Goal: Task Accomplishment & Management: Use online tool/utility

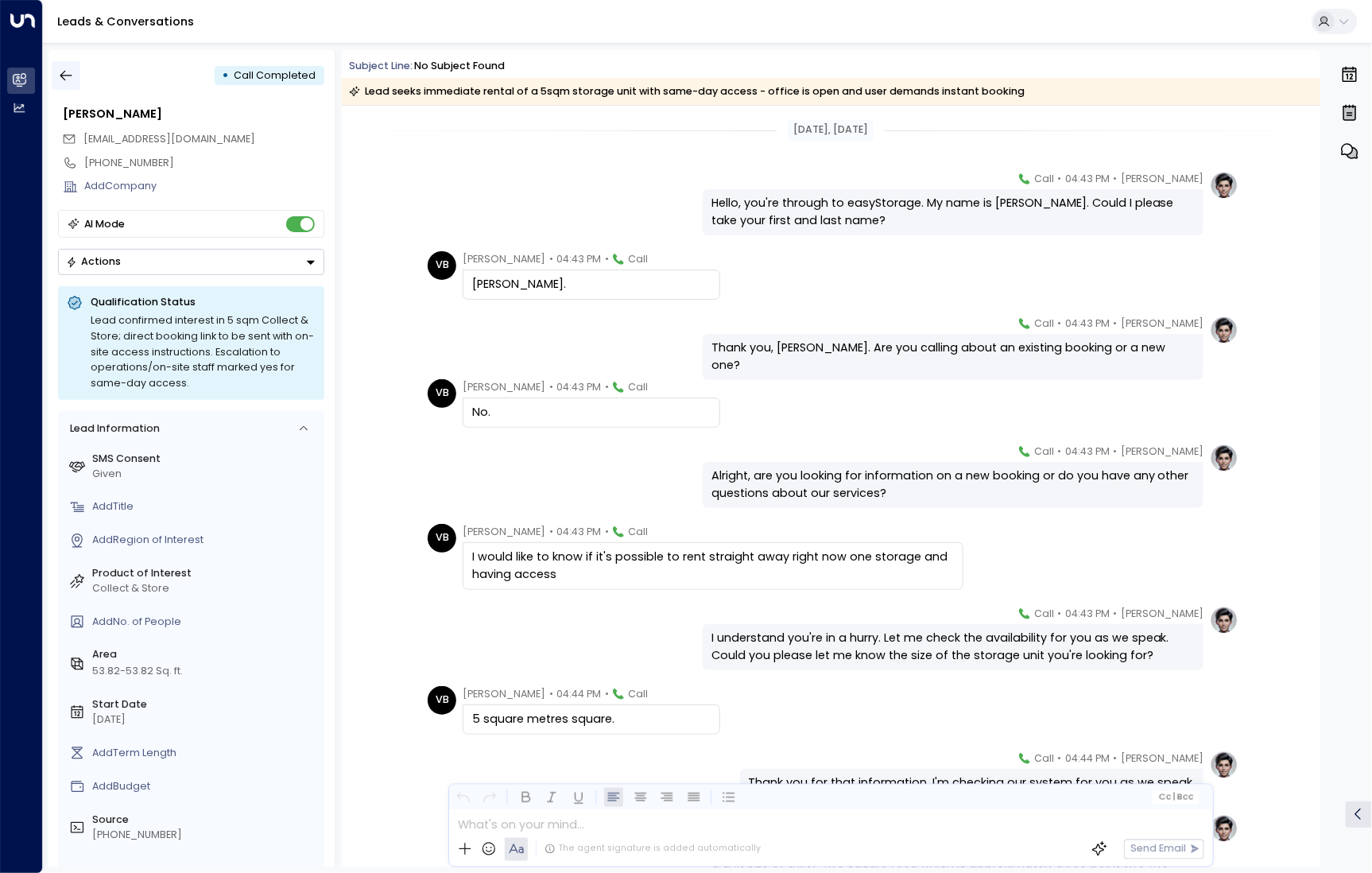
click at [69, 79] on icon "button" at bounding box center [66, 75] width 16 height 16
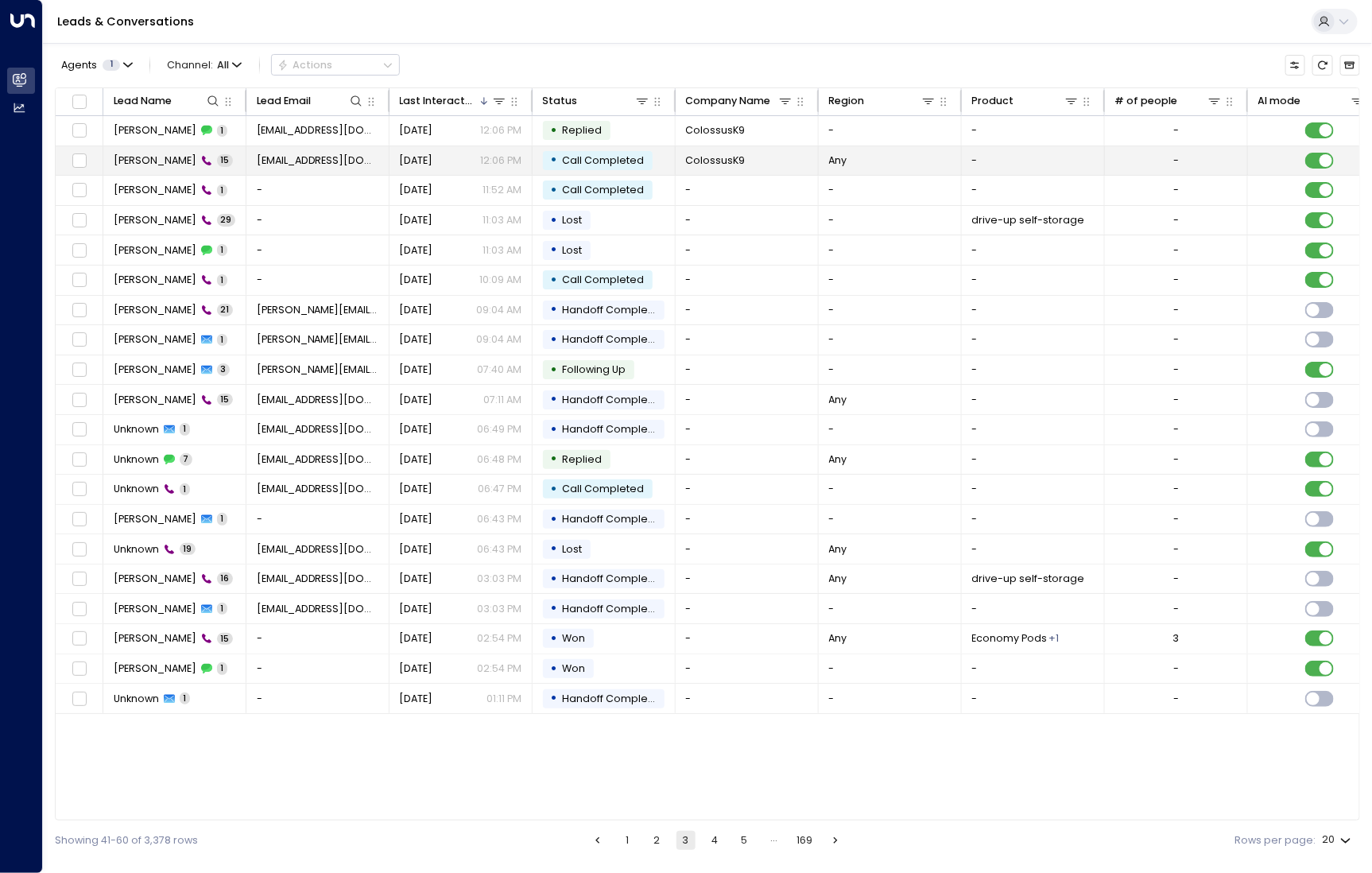
click at [173, 169] on td "Andrew Baird 15" at bounding box center [174, 160] width 143 height 30
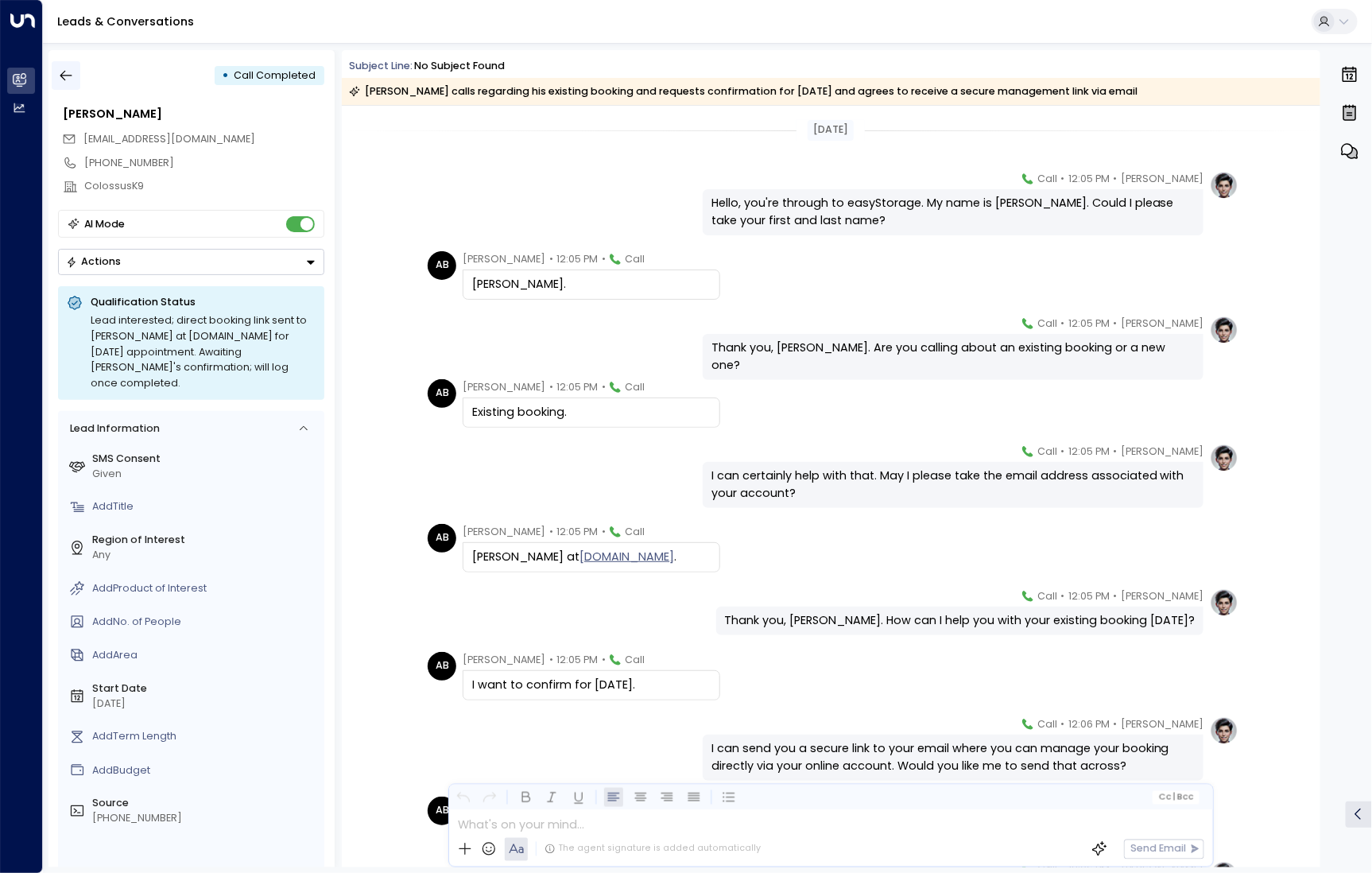
click at [66, 72] on icon "button" at bounding box center [66, 75] width 16 height 16
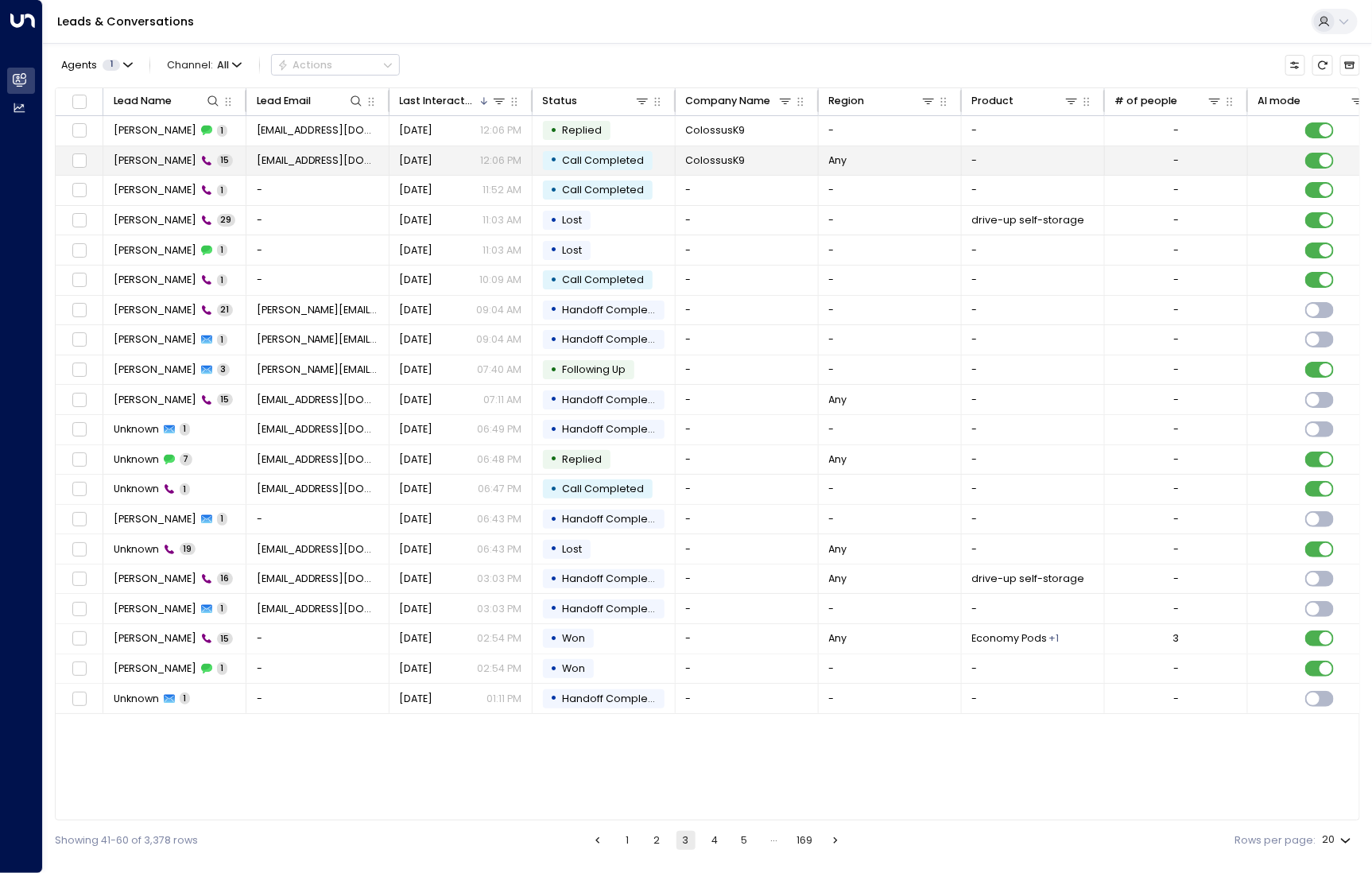
click at [174, 161] on span "[PERSON_NAME]" at bounding box center [154, 160] width 83 height 14
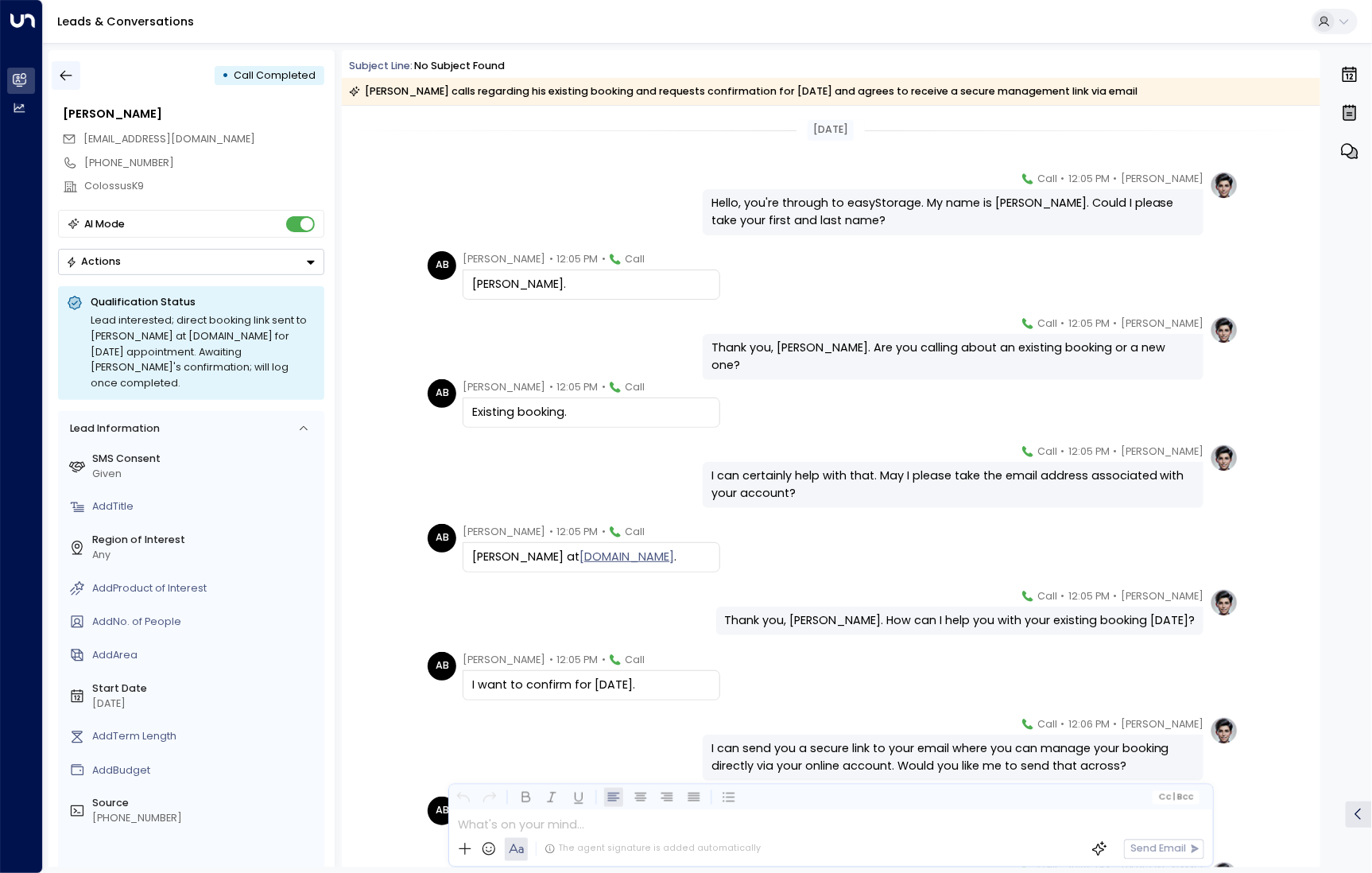
click at [60, 74] on icon "button" at bounding box center [66, 75] width 16 height 16
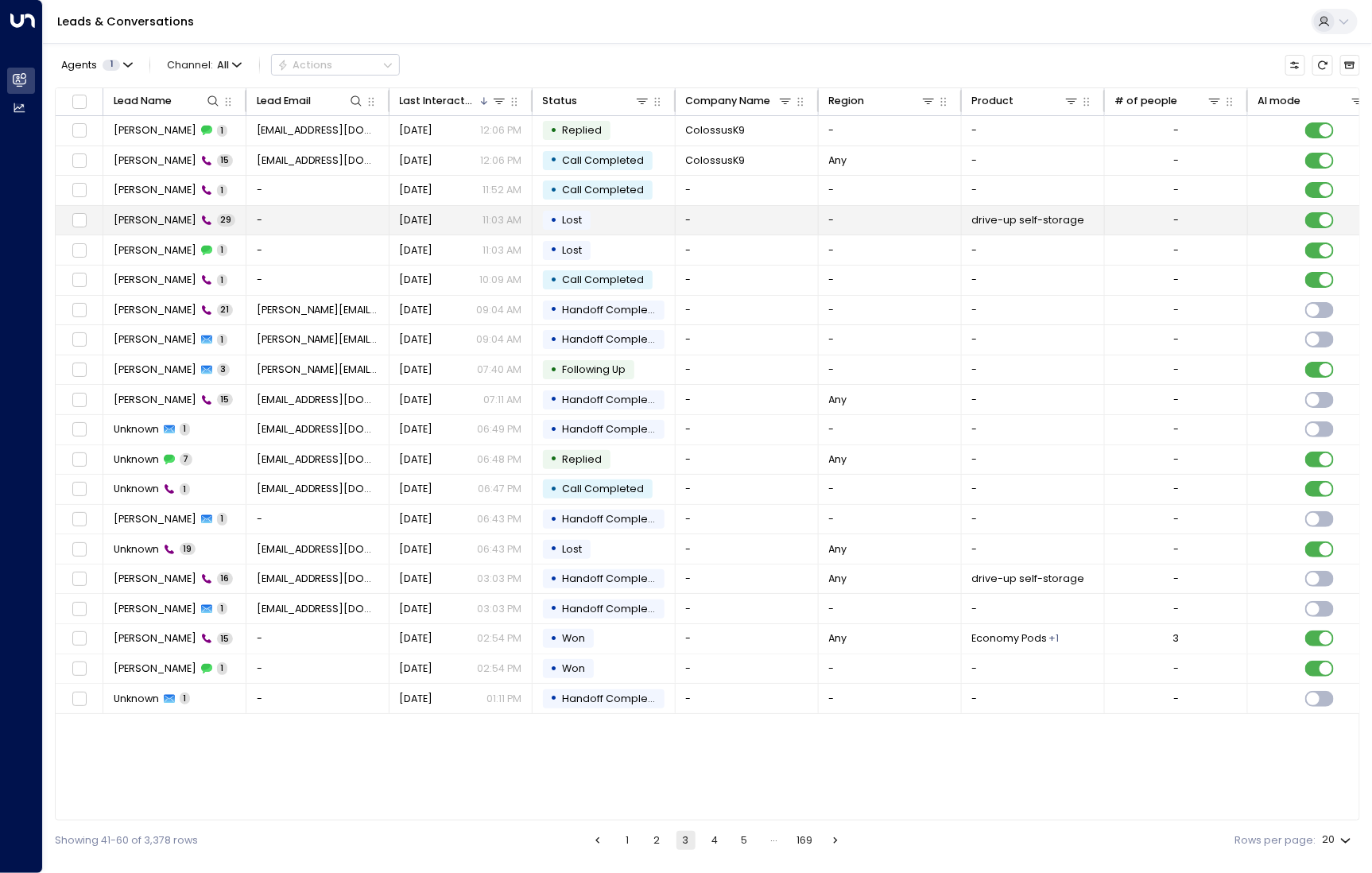
click at [155, 227] on td "Frederick 29" at bounding box center [174, 220] width 143 height 30
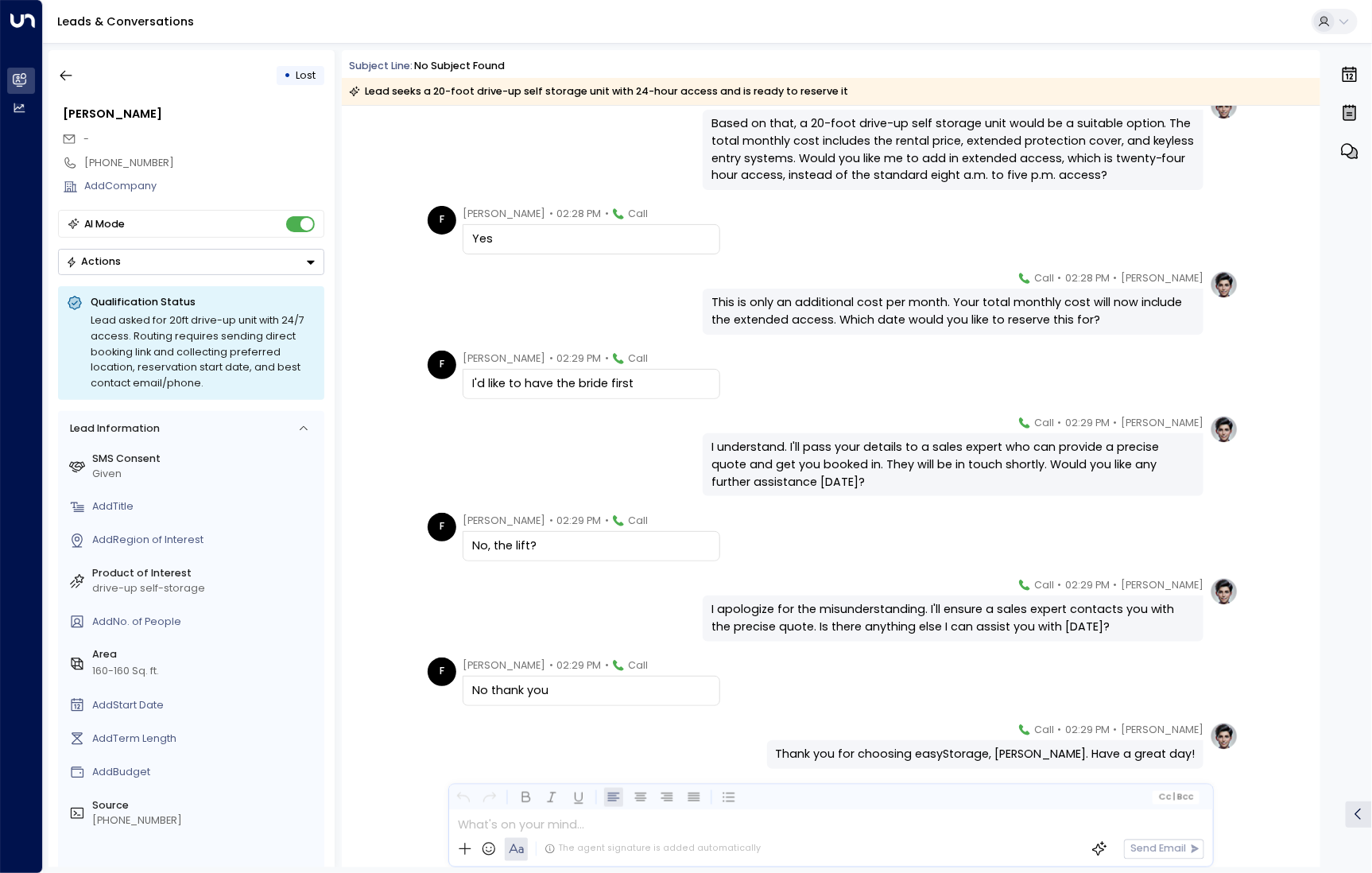
scroll to position [1590, 0]
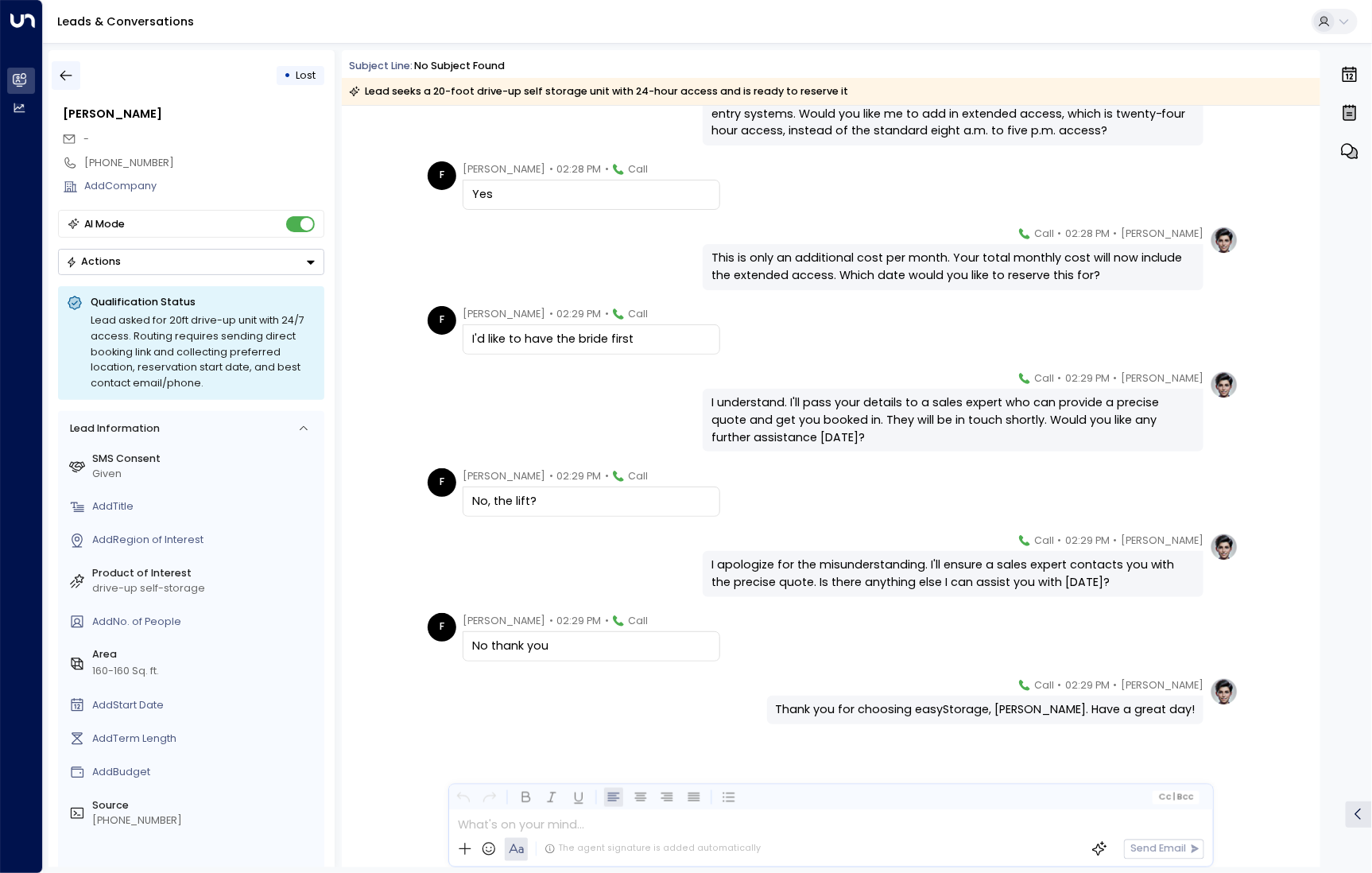
click at [75, 79] on button "button" at bounding box center [66, 75] width 29 height 29
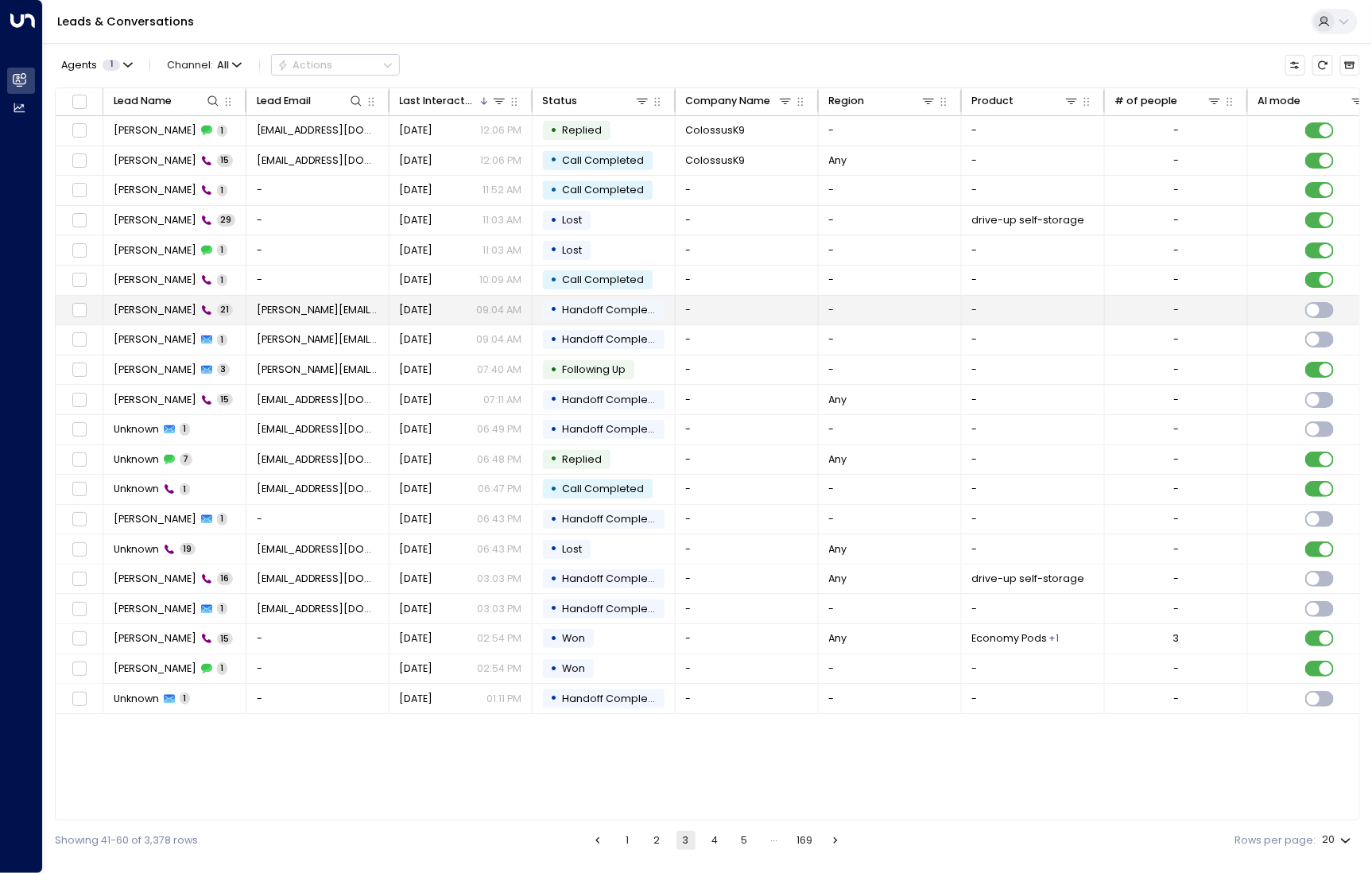
click at [164, 311] on span "[PERSON_NAME]" at bounding box center [154, 310] width 83 height 14
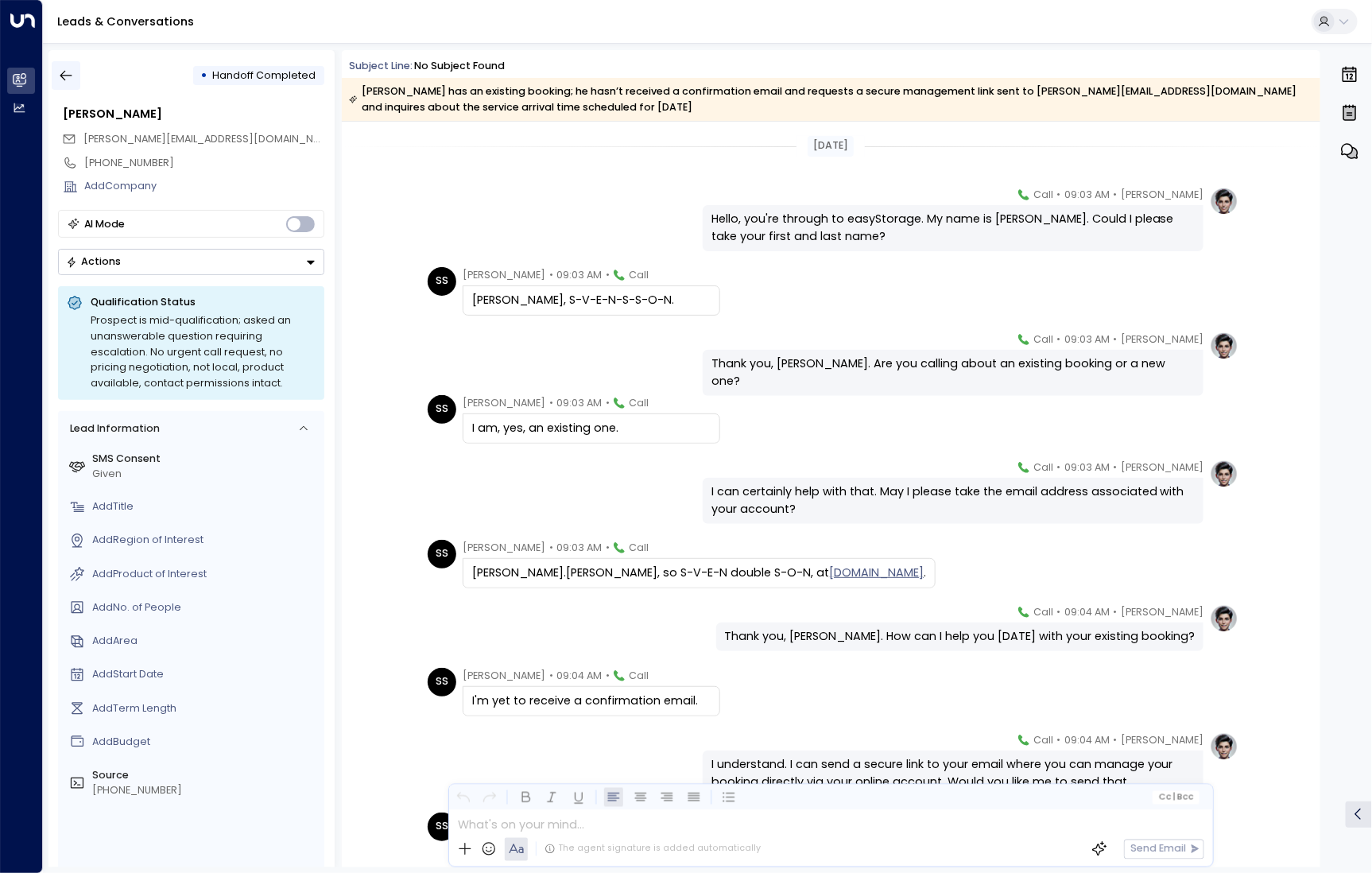
click at [66, 71] on icon "button" at bounding box center [66, 75] width 16 height 16
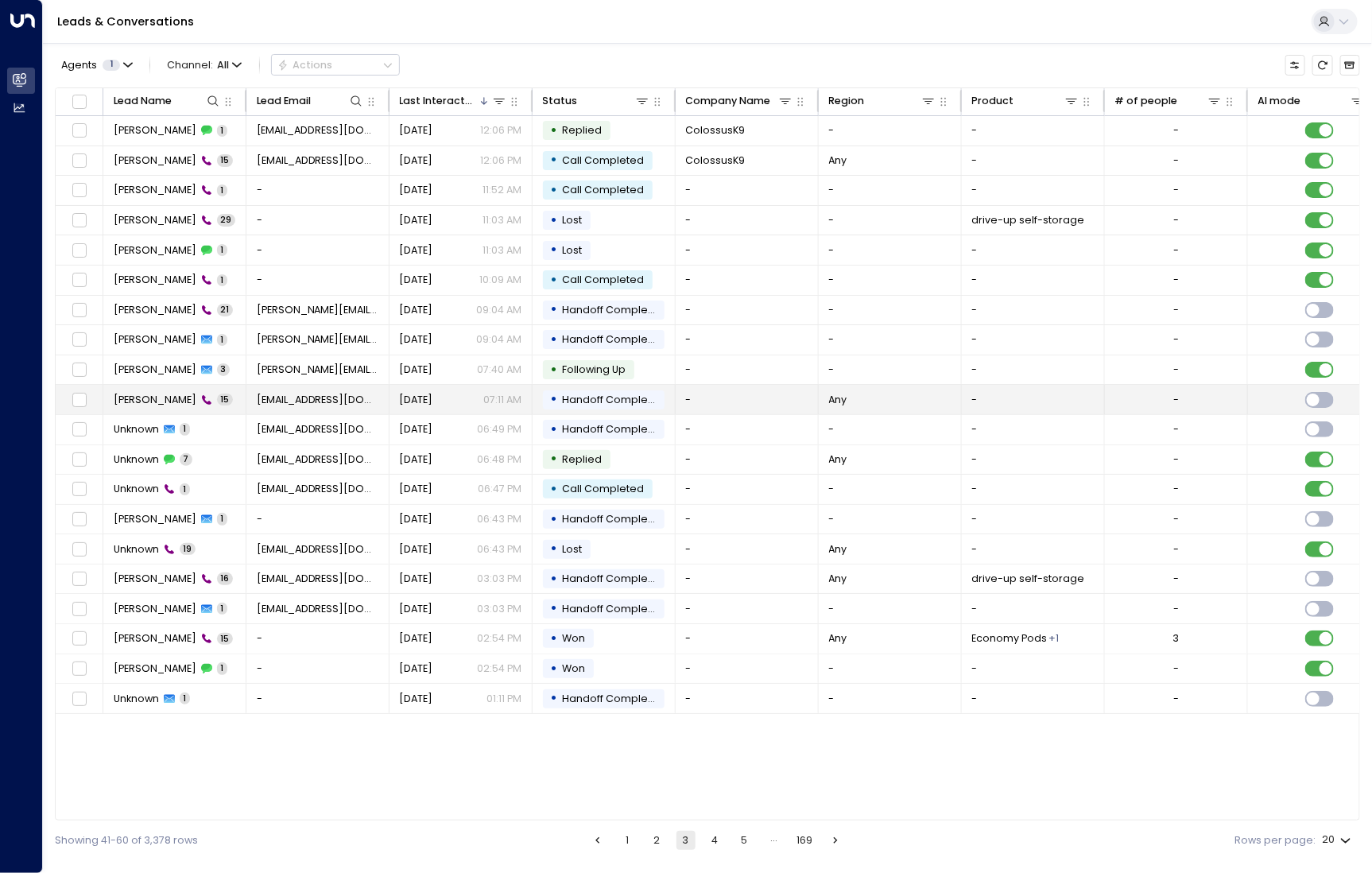
click at [140, 401] on span "[PERSON_NAME]" at bounding box center [154, 399] width 83 height 14
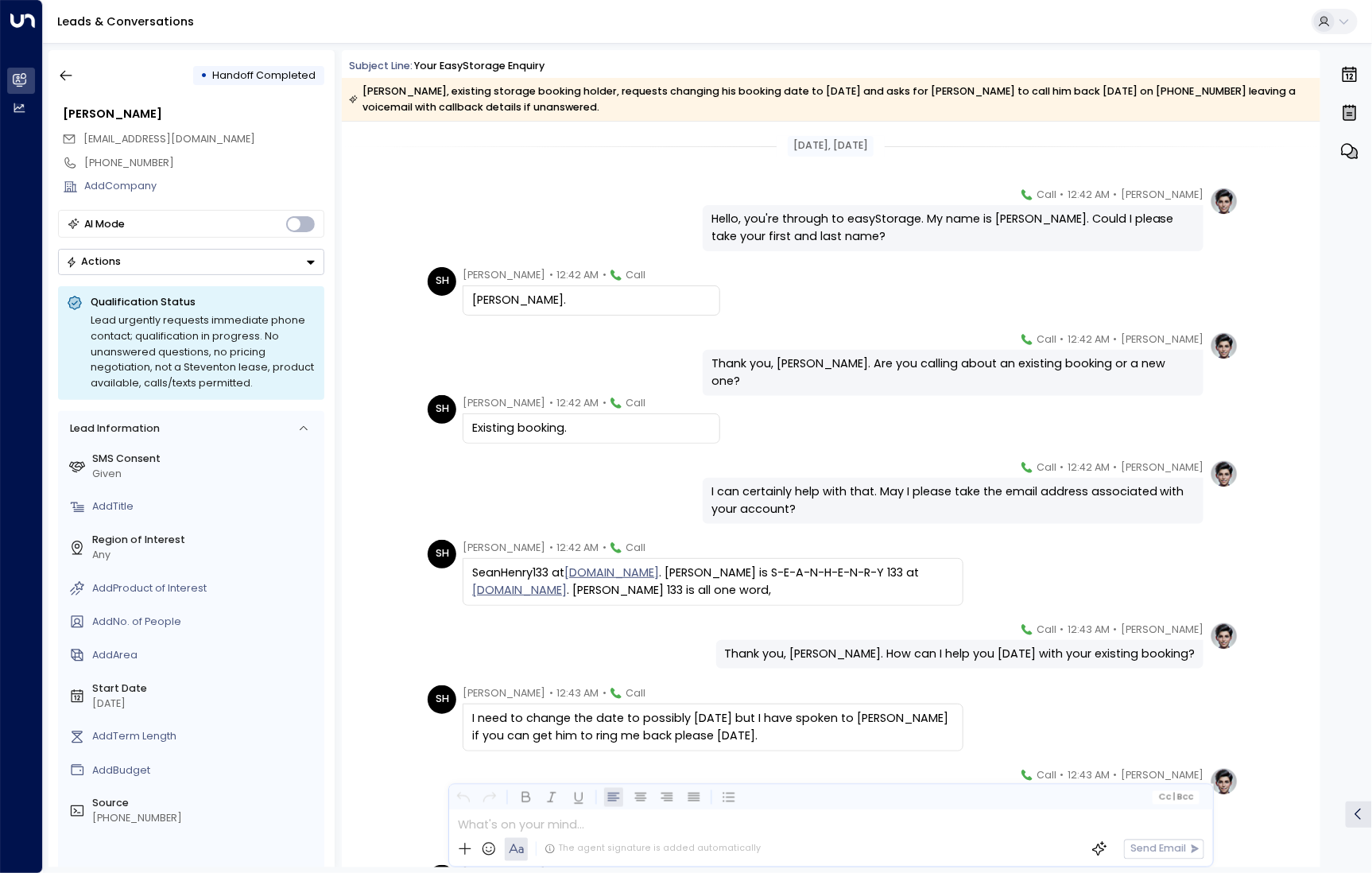
click at [70, 59] on div "• Handoff Completed Sean Henry SeanHenry133@hotmail.co.uk +44759339963 Add Comp…" at bounding box center [192, 458] width 286 height 817
click at [70, 77] on icon "button" at bounding box center [66, 75] width 16 height 16
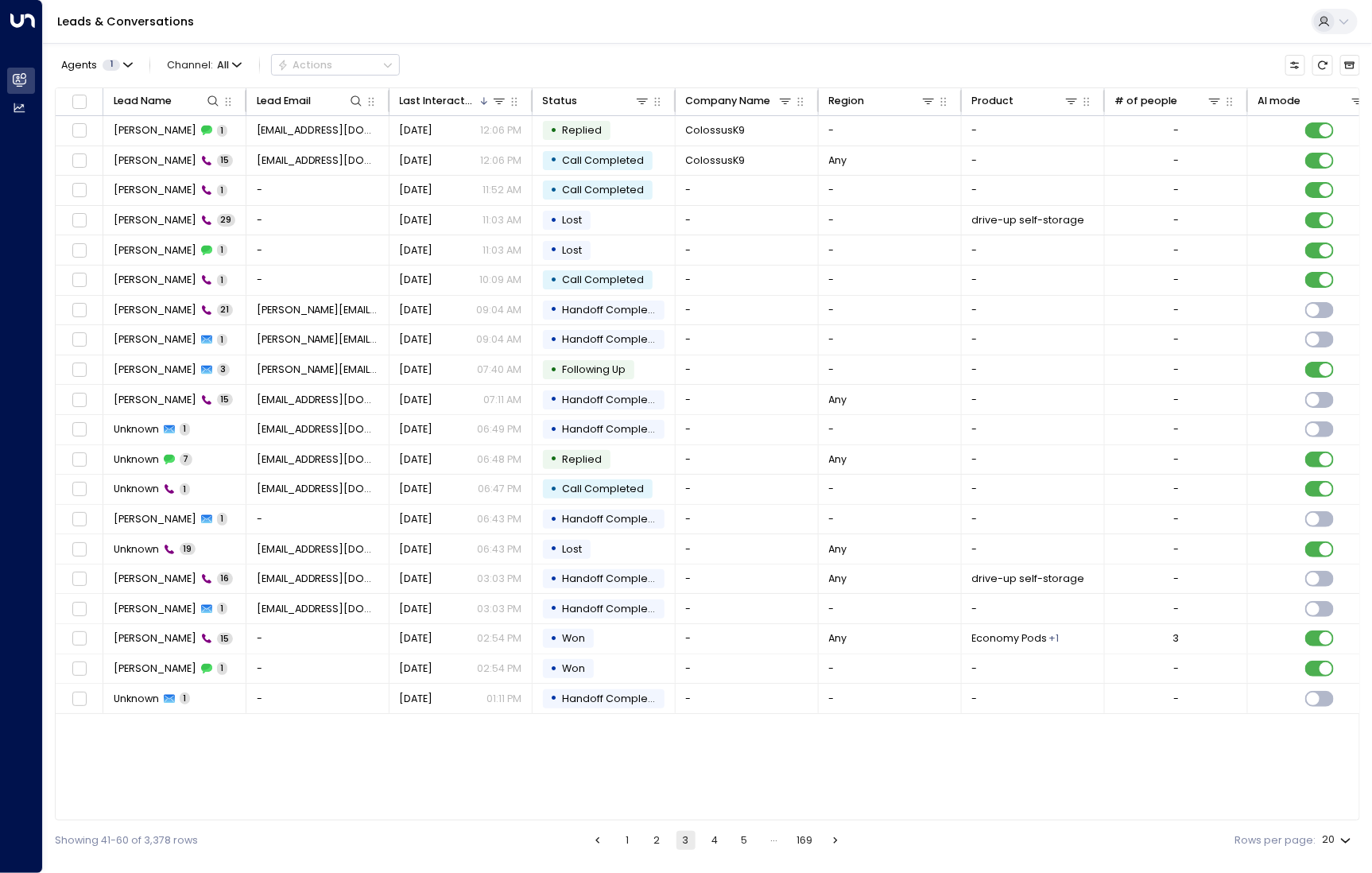
click at [618, 844] on button "1" at bounding box center [627, 841] width 19 height 19
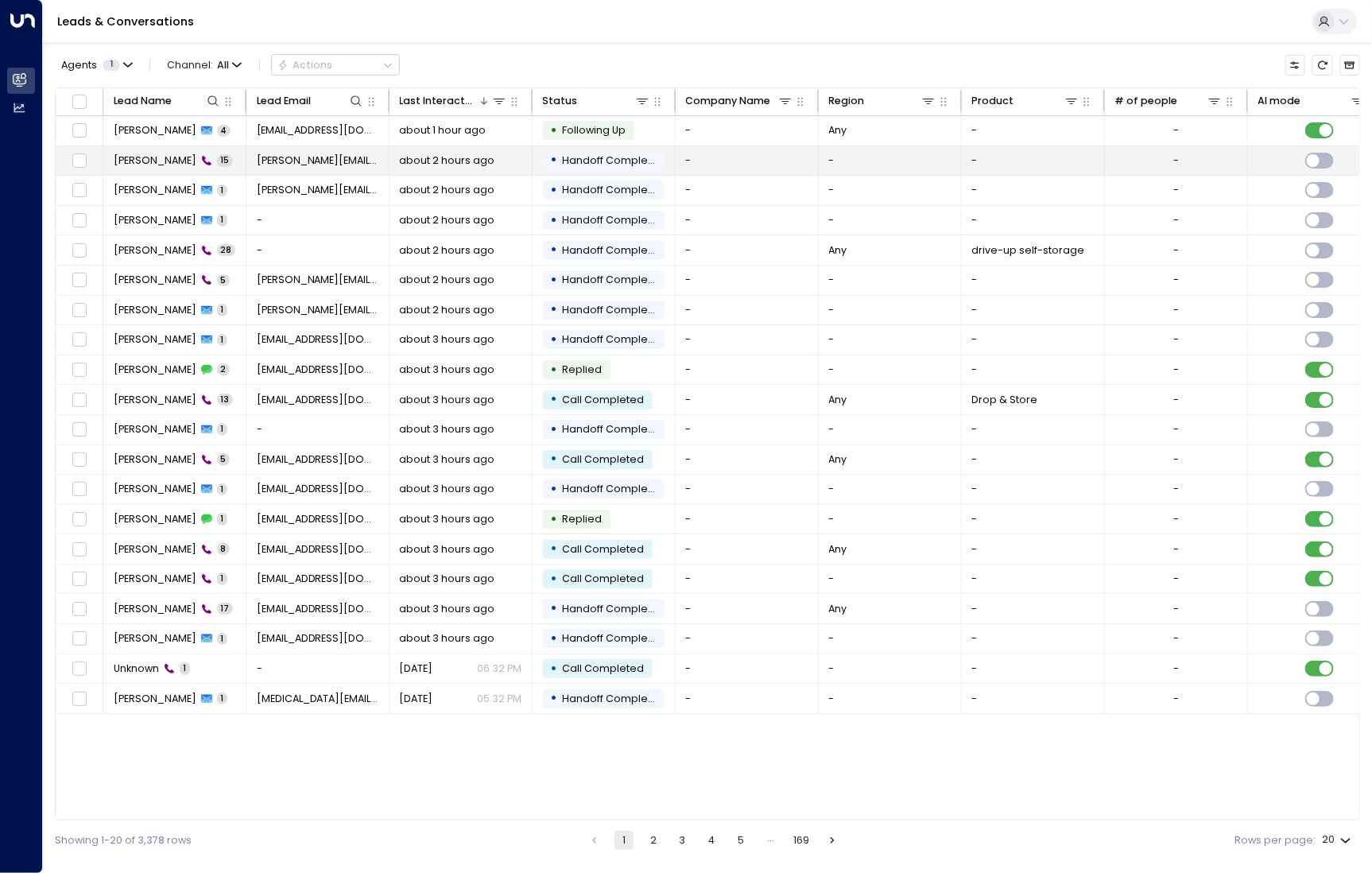
click at [174, 160] on span "[PERSON_NAME]" at bounding box center [154, 160] width 83 height 14
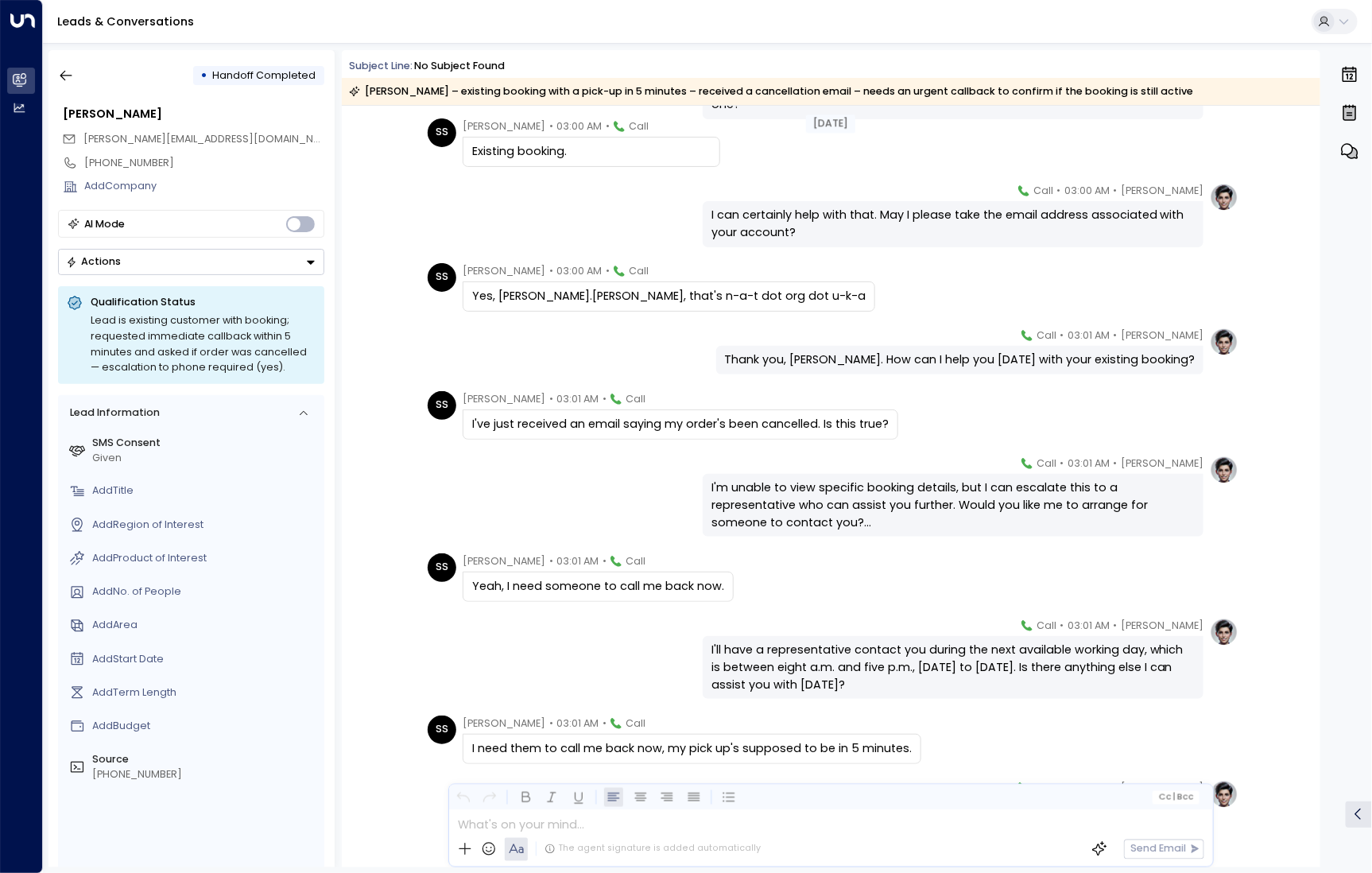
scroll to position [262, 0]
click at [80, 74] on div "• Handoff Completed" at bounding box center [191, 75] width 266 height 29
click at [69, 74] on icon "button" at bounding box center [66, 75] width 16 height 16
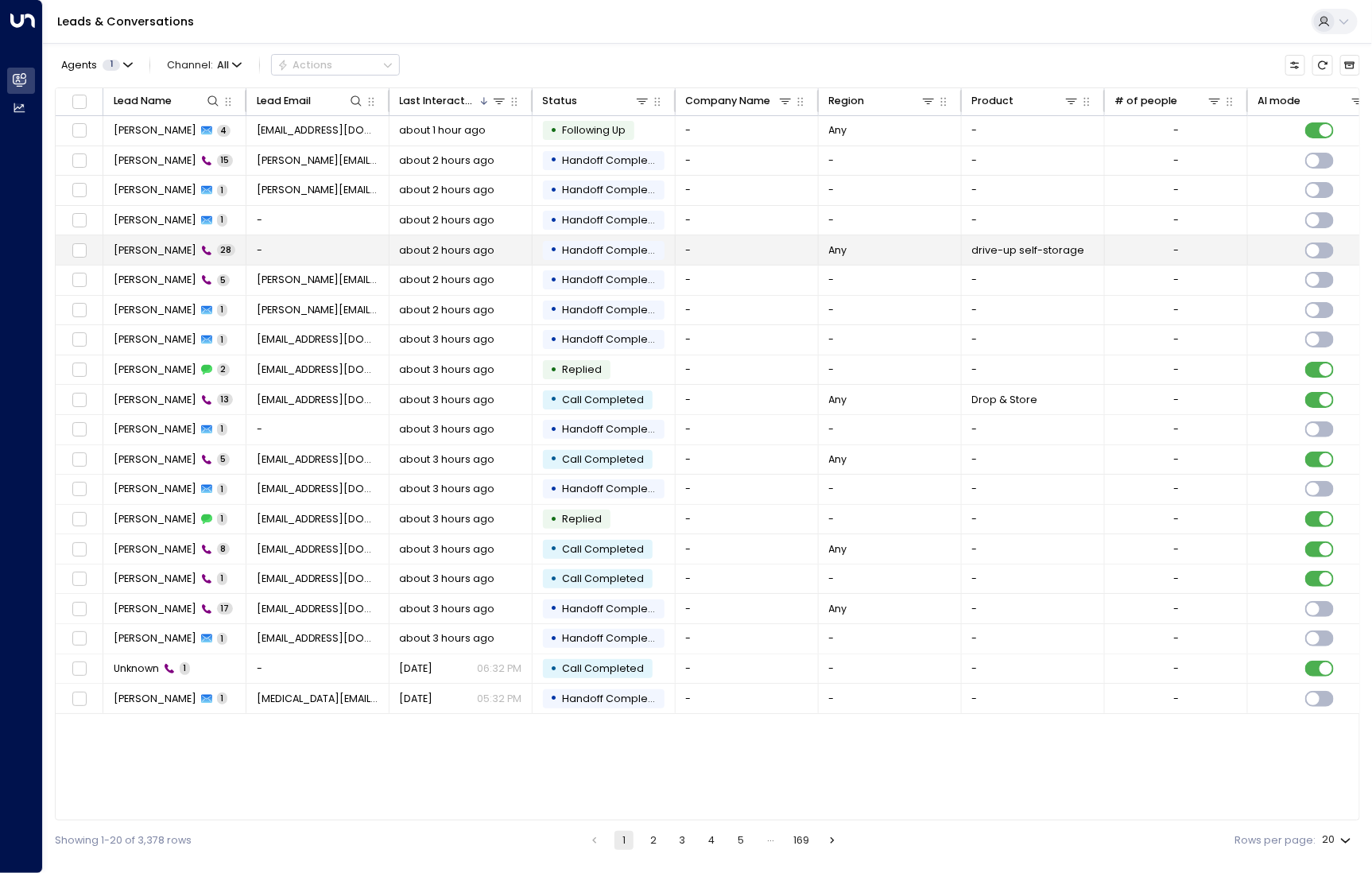
click at [139, 247] on span "Jason" at bounding box center [154, 250] width 83 height 14
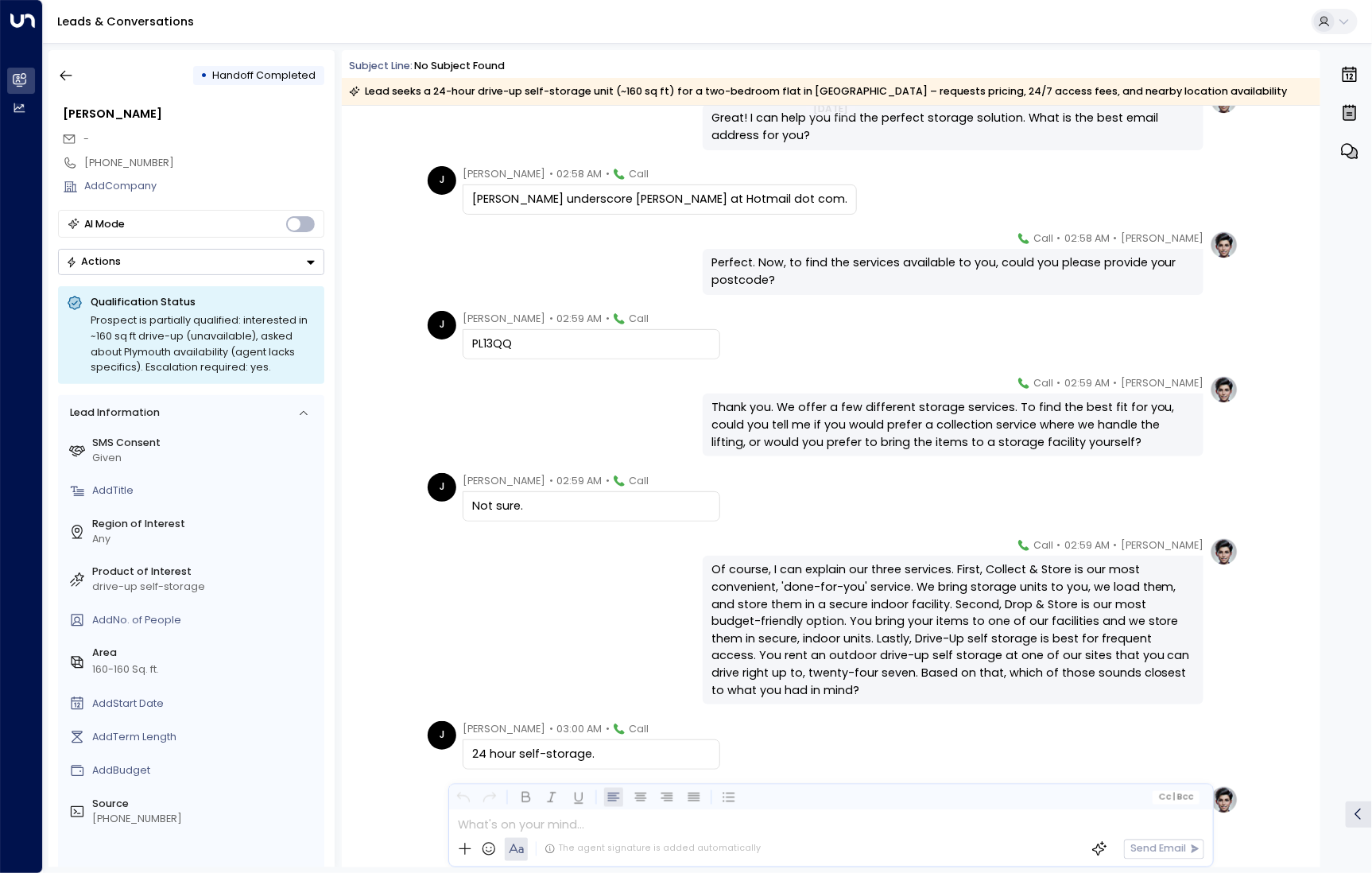
scroll to position [332, 0]
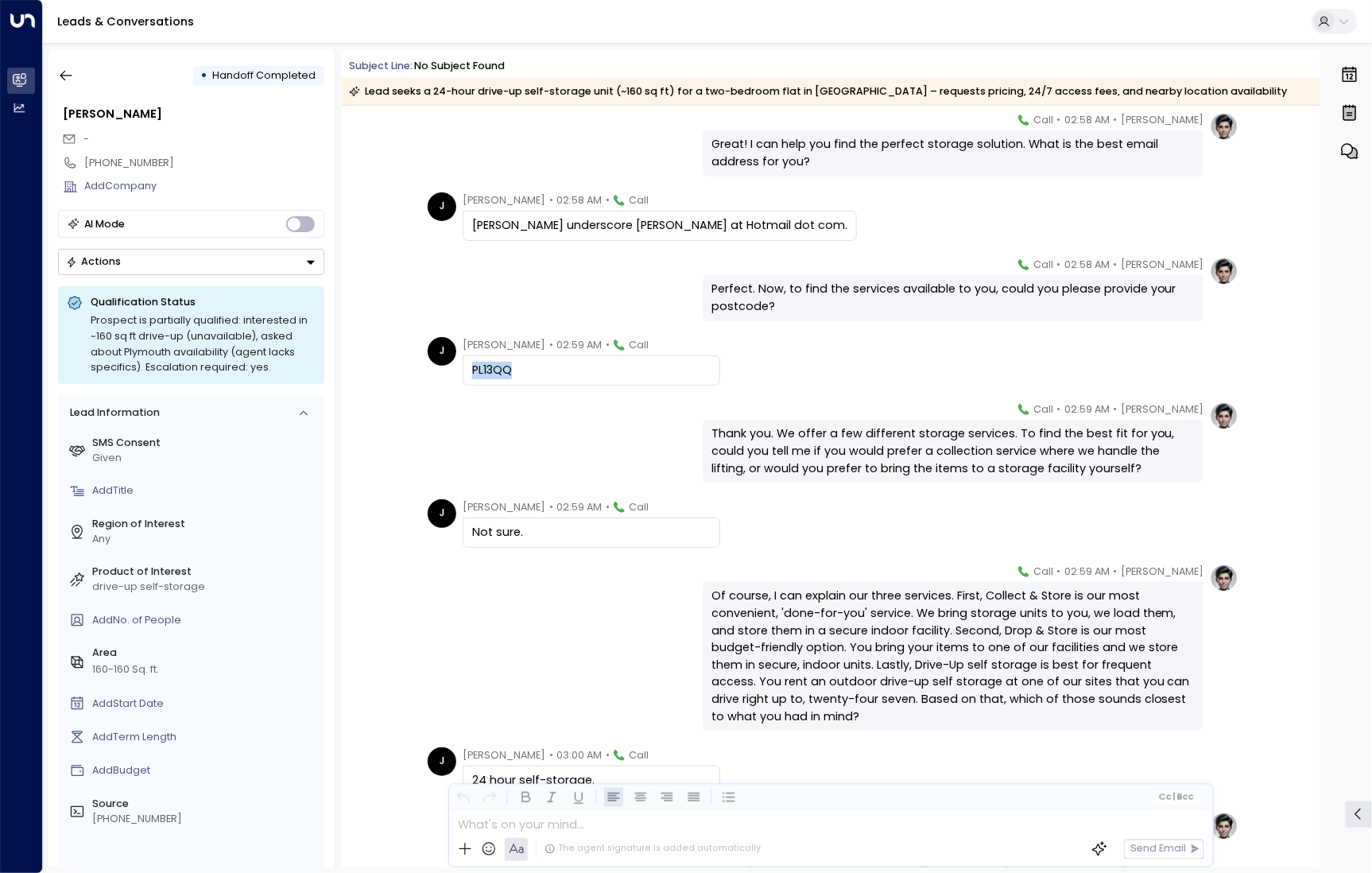
drag, startPoint x: 514, startPoint y: 365, endPoint x: 463, endPoint y: 365, distance: 51.0
click at [463, 365] on div "PL13QQ" at bounding box center [591, 371] width 257 height 30
copy div "PL13QQ"
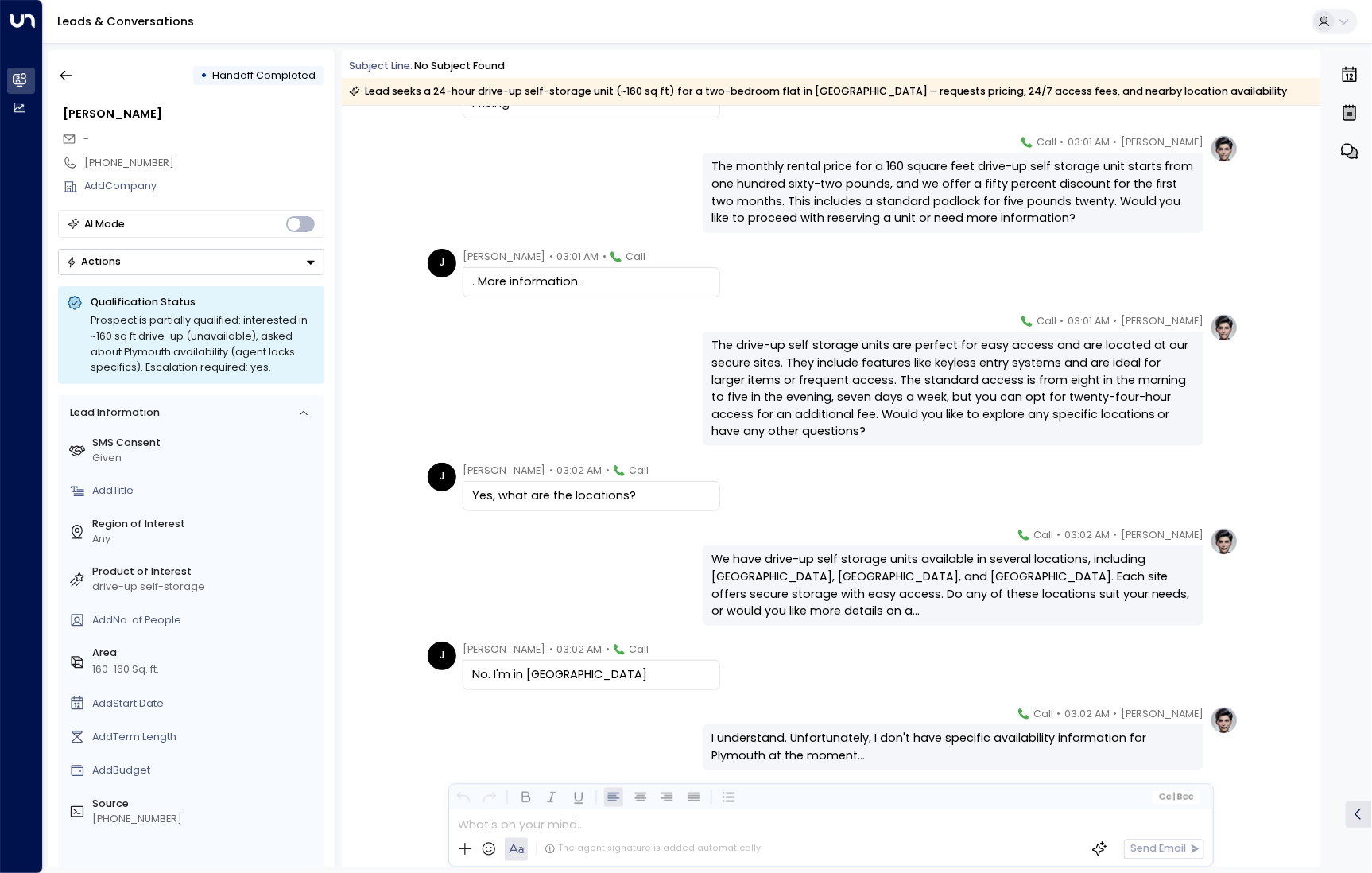
scroll to position [1749, 0]
